Goal: Transaction & Acquisition: Subscribe to service/newsletter

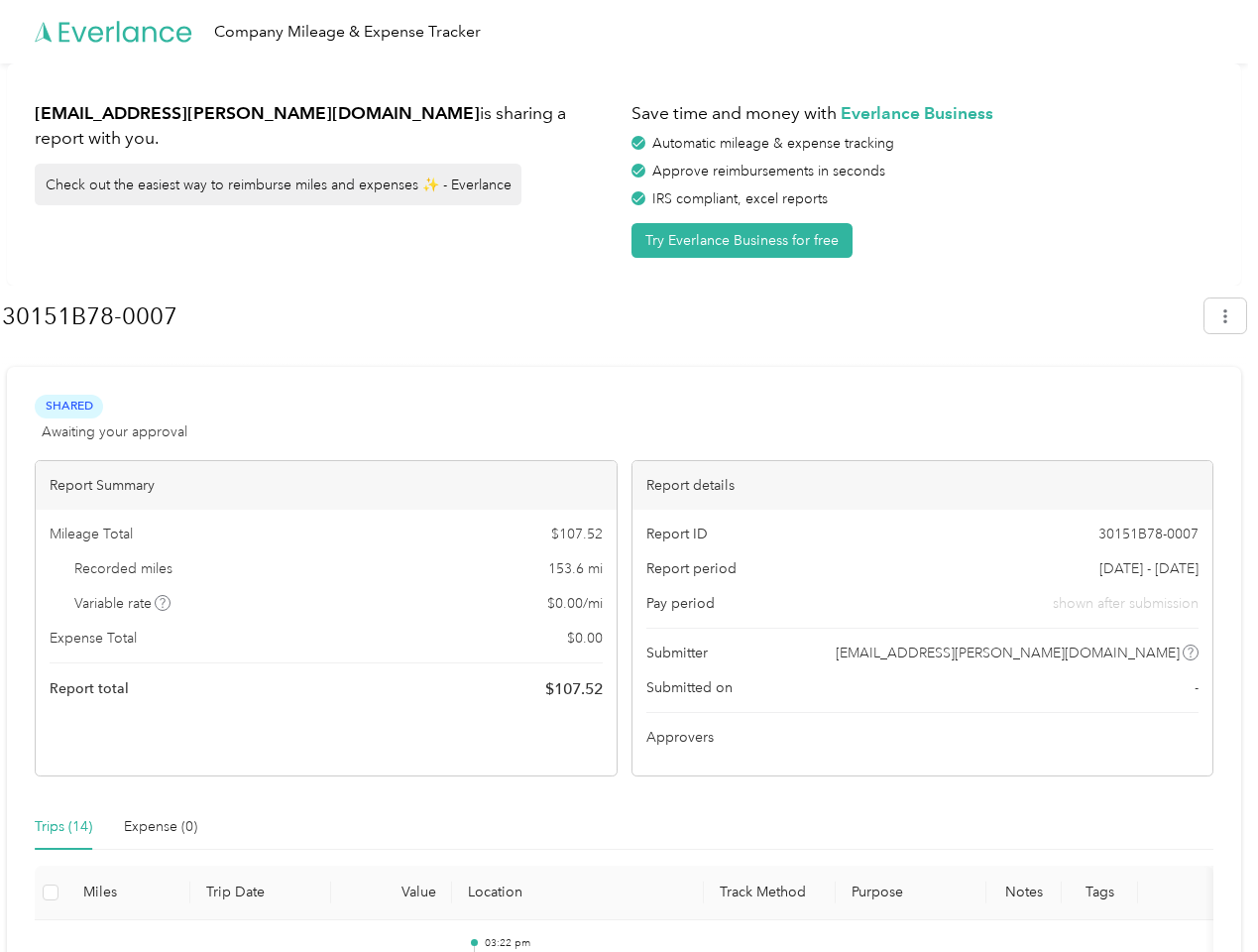
click at [633, 476] on div "Report details" at bounding box center [923, 484] width 581 height 49
click at [629, 32] on div "Company Mileage & Expense Tracker" at bounding box center [624, 32] width 1248 height 64
click at [746, 240] on button "Try Everlance Business for free" at bounding box center [743, 240] width 221 height 35
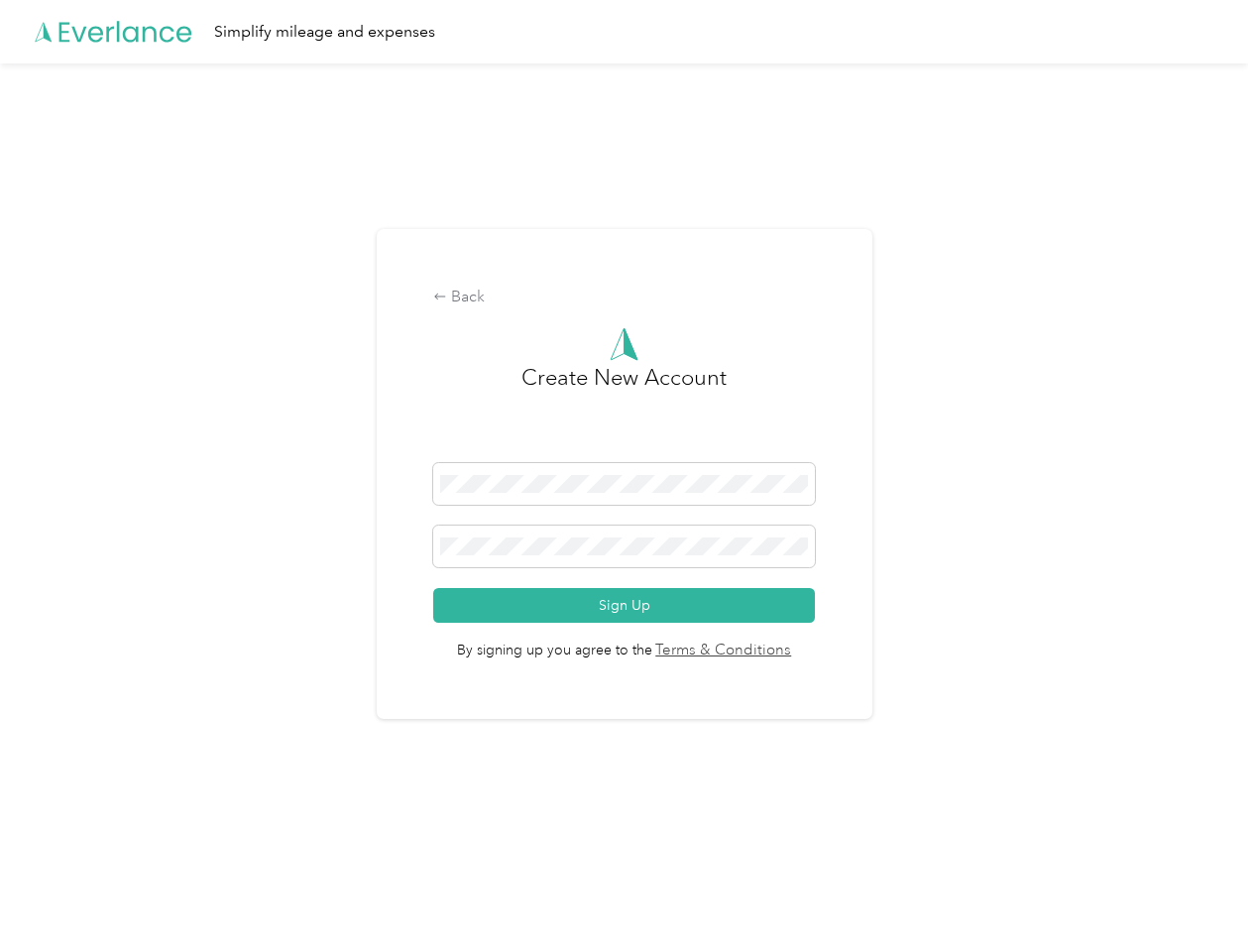
click at [602, 316] on div "Back Create New Account Sign Up By signing up you agree to the Terms & Conditio…" at bounding box center [624, 475] width 495 height 490
click at [1235, 315] on div "Back Create New Account Sign Up By signing up you agree to the Terms & Conditio…" at bounding box center [624, 482] width 1248 height 837
click at [163, 603] on div "Back Create New Account Sign Up By signing up you agree to the Terms & Conditio…" at bounding box center [624, 482] width 1248 height 837
click at [782, 652] on link "Terms & Conditions" at bounding box center [722, 650] width 140 height 23
click at [64, 826] on div "Back Create New Account Sign Up By signing up you agree to the Terms & Conditio…" at bounding box center [624, 482] width 1248 height 837
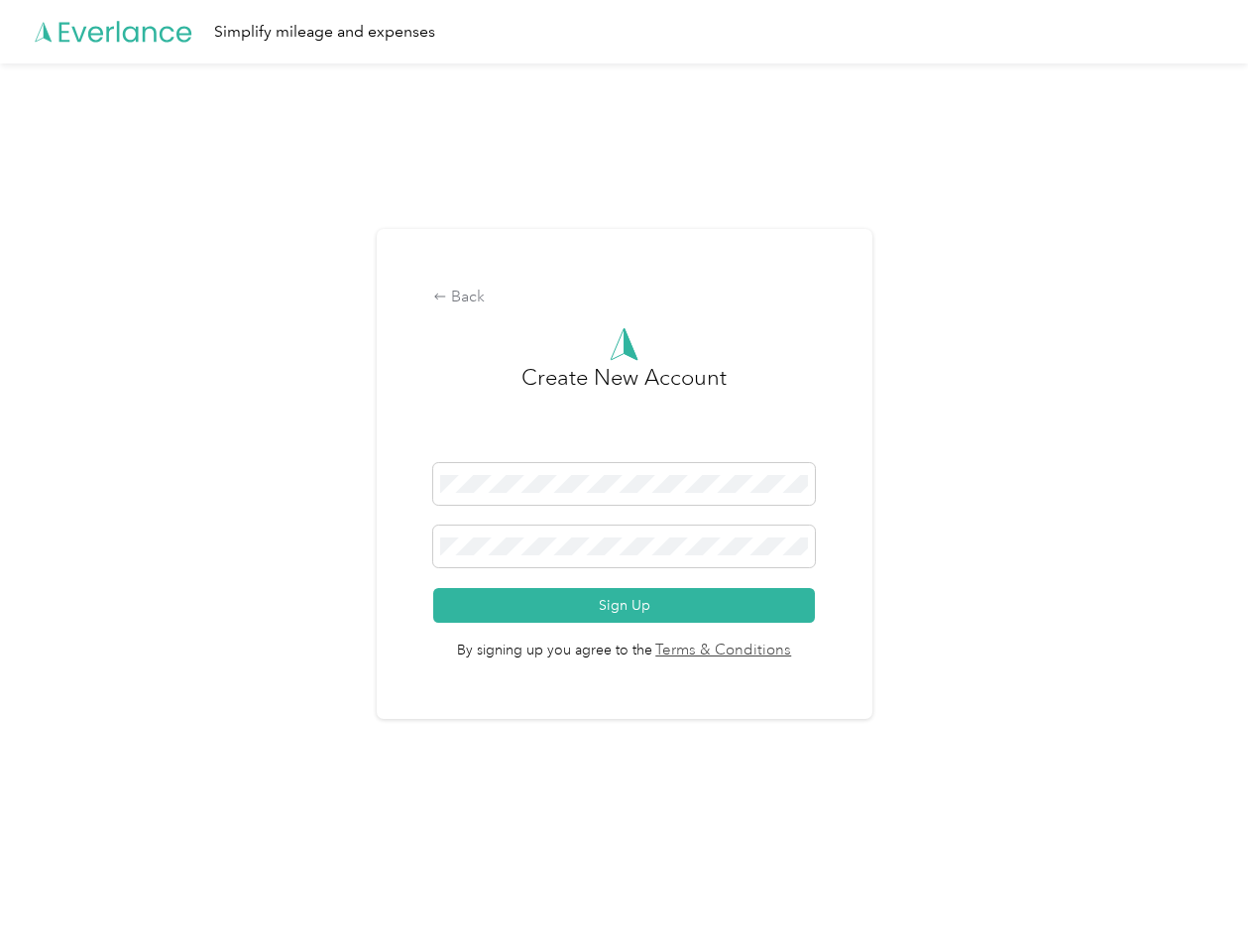
click at [160, 826] on div "Back Create New Account Sign Up By signing up you agree to the Terms & Conditio…" at bounding box center [624, 482] width 1248 height 837
click at [51, 892] on div "Back Create New Account Sign Up By signing up you agree to the Terms & Conditio…" at bounding box center [624, 482] width 1248 height 837
